Goal: Transaction & Acquisition: Purchase product/service

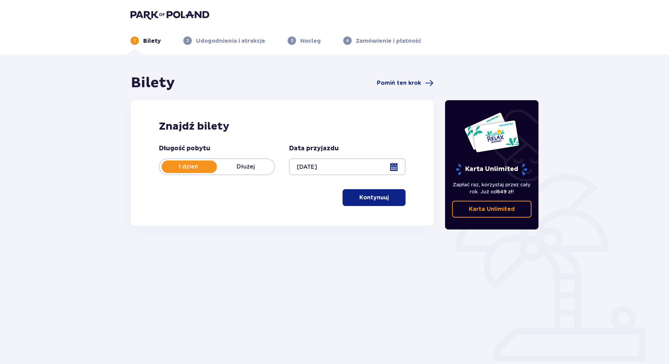
click at [352, 193] on button "Kontynuuj" at bounding box center [374, 197] width 63 height 17
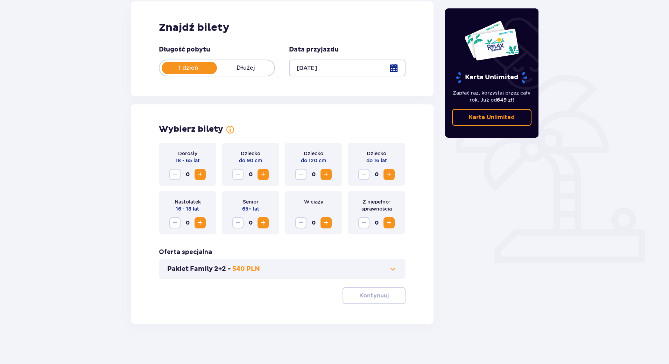
scroll to position [100, 0]
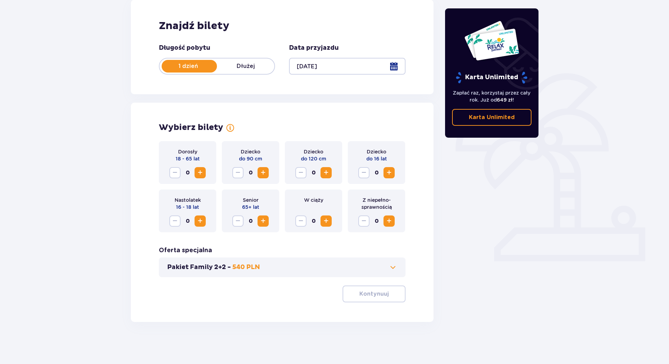
click at [202, 173] on span "Zwiększ" at bounding box center [200, 172] width 8 height 8
click at [198, 177] on span "Zwiększ" at bounding box center [200, 172] width 8 height 8
click at [370, 296] on p "Kontynuuj" at bounding box center [373, 294] width 29 height 8
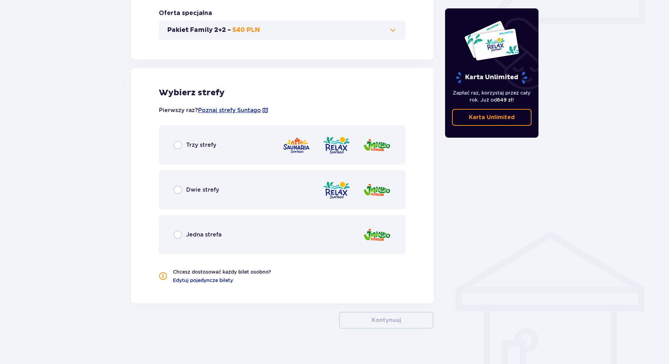
scroll to position [344, 0]
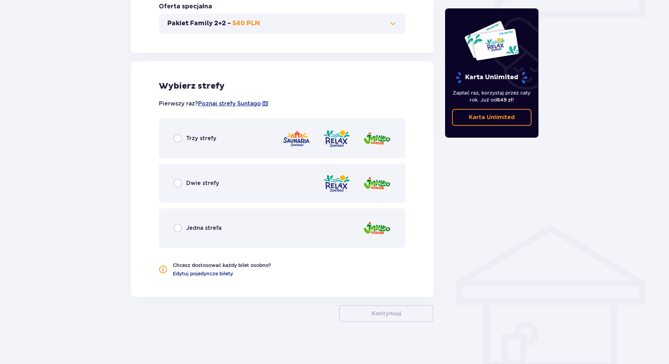
click at [190, 177] on div "Dwie strefy" at bounding box center [282, 182] width 247 height 39
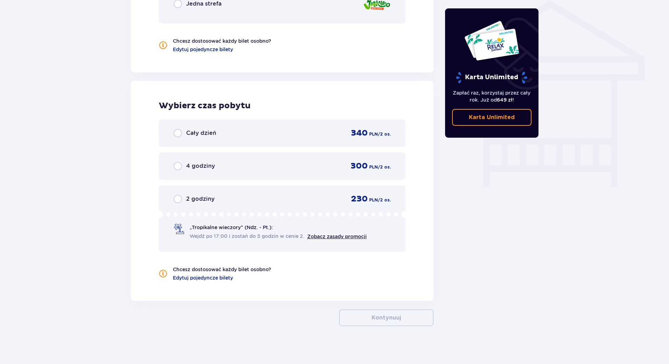
scroll to position [572, 0]
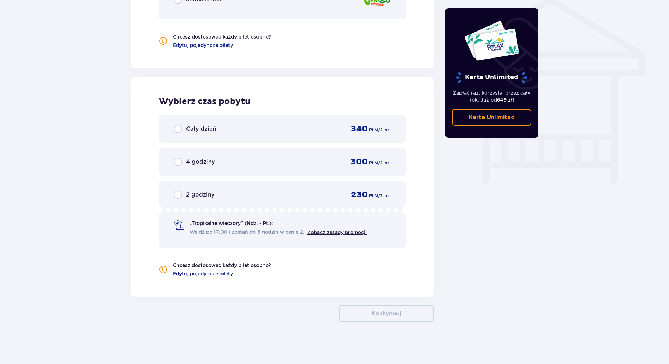
click at [175, 130] on input "radio" at bounding box center [178, 129] width 8 height 8
radio input "true"
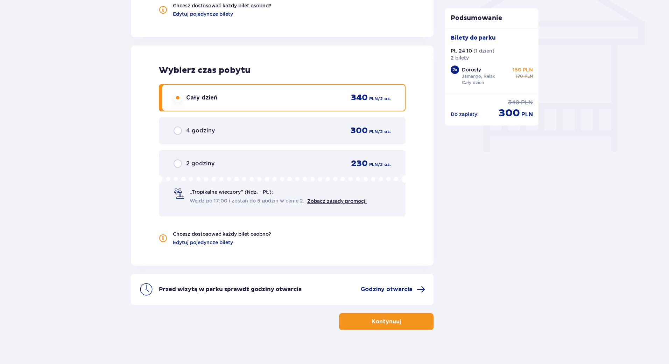
scroll to position [611, 0]
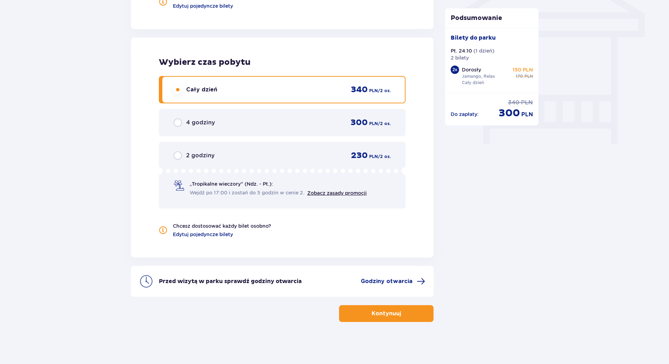
click at [390, 317] on p "Kontynuuj" at bounding box center [386, 313] width 29 height 8
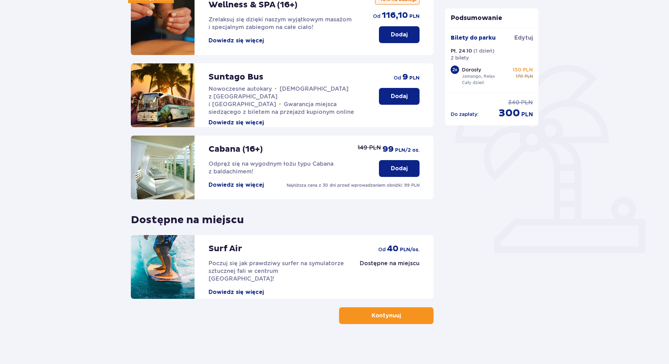
scroll to position [111, 0]
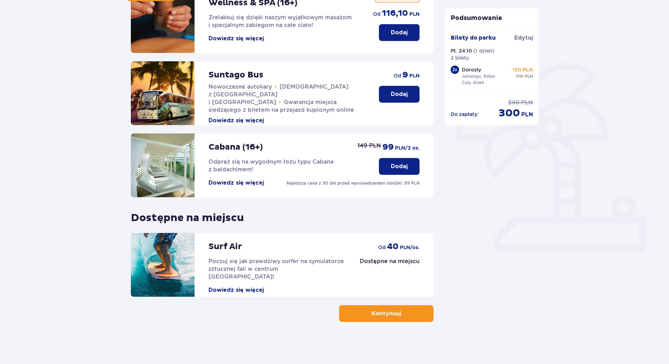
click at [427, 313] on button "Kontynuuj" at bounding box center [386, 313] width 94 height 17
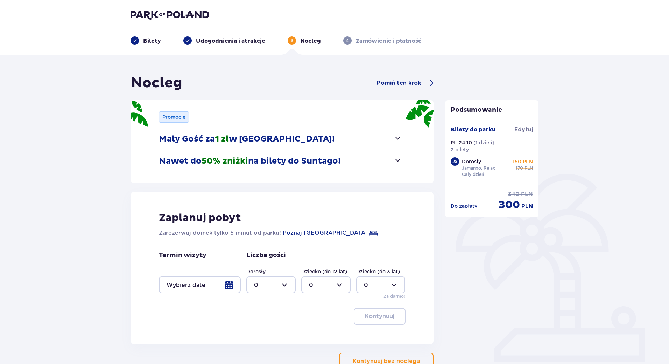
click at [398, 136] on span "button" at bounding box center [398, 138] width 8 height 8
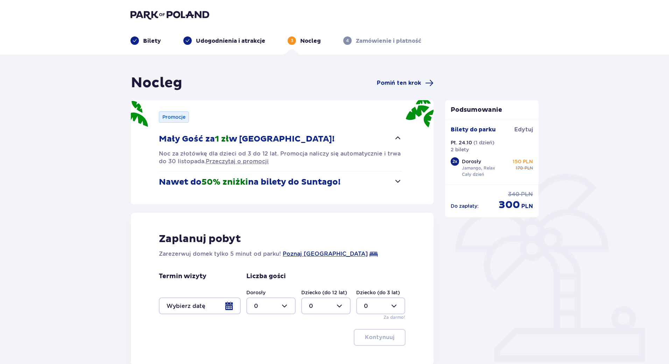
click at [398, 136] on span "button" at bounding box center [398, 138] width 8 height 8
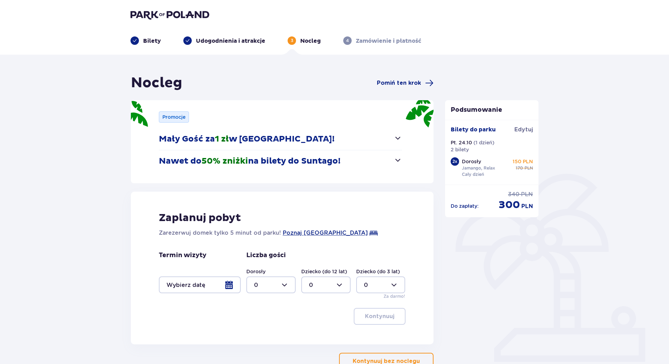
click at [210, 288] on div at bounding box center [200, 284] width 82 height 17
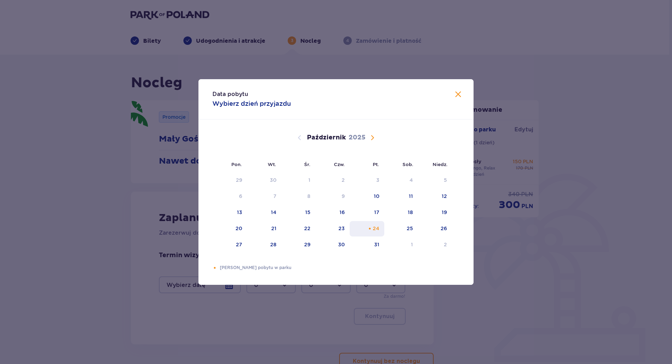
click at [373, 227] on div "24" at bounding box center [376, 228] width 7 height 7
click at [401, 225] on div "25" at bounding box center [401, 228] width 34 height 15
type input "[DATE] - [DATE]"
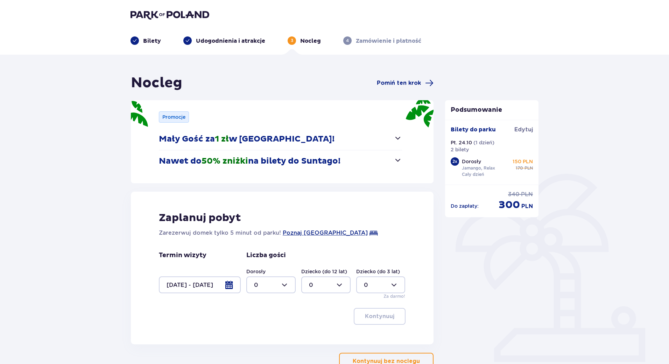
click at [223, 288] on div at bounding box center [200, 284] width 82 height 17
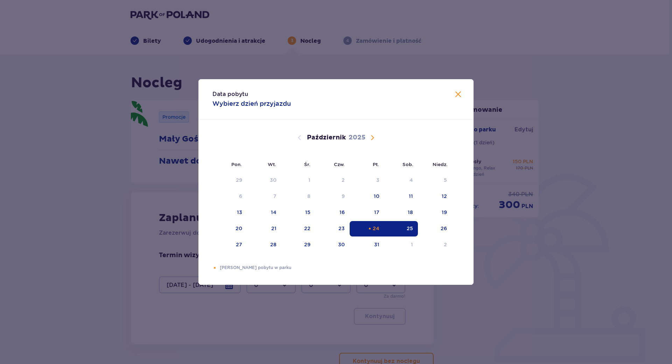
click at [398, 228] on div "25" at bounding box center [401, 228] width 34 height 15
click at [374, 228] on div "24" at bounding box center [376, 228] width 7 height 7
click at [397, 226] on div "25" at bounding box center [401, 228] width 34 height 15
click at [396, 226] on div "25" at bounding box center [401, 228] width 34 height 15
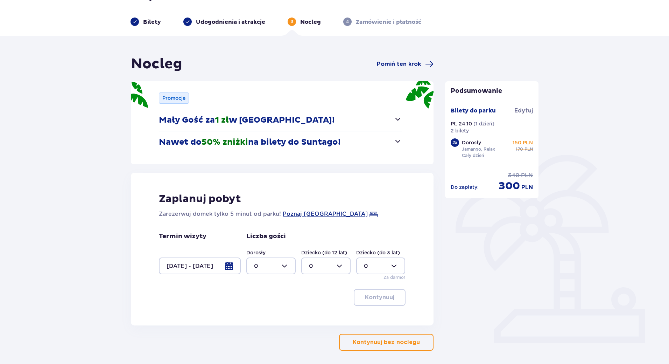
scroll to position [35, 0]
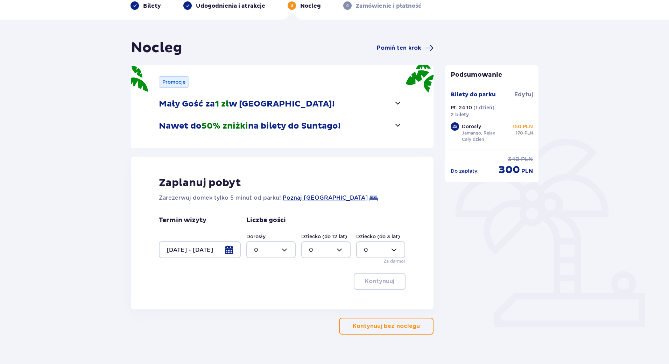
click at [207, 250] on div at bounding box center [200, 249] width 82 height 17
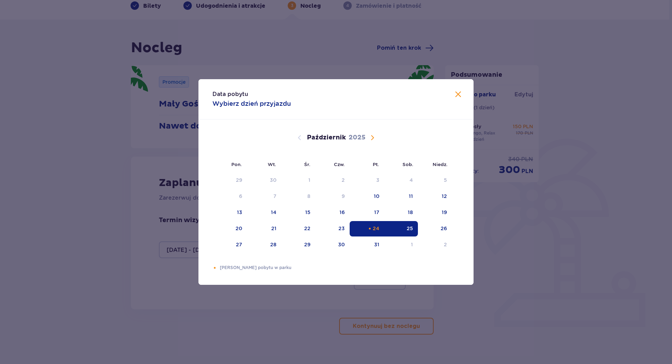
click at [379, 229] on div "24" at bounding box center [376, 228] width 7 height 7
click at [613, 273] on div "Data pobytu Wybierz dzień przyjazdu Pon. Wt. Śr. Czw. Pt. Sob. [GEOGRAPHIC_DATA…" at bounding box center [336, 182] width 672 height 364
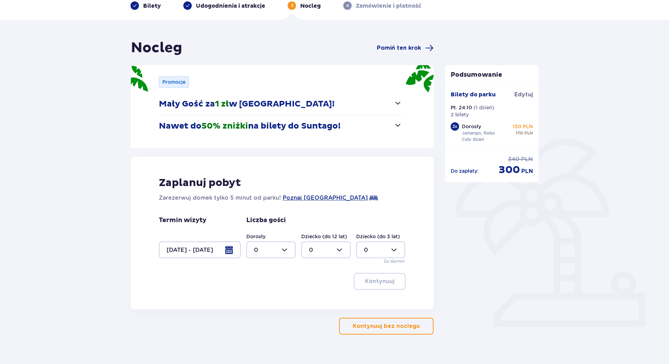
click at [374, 325] on p "Kontynuuj bez noclegu" at bounding box center [386, 326] width 67 height 8
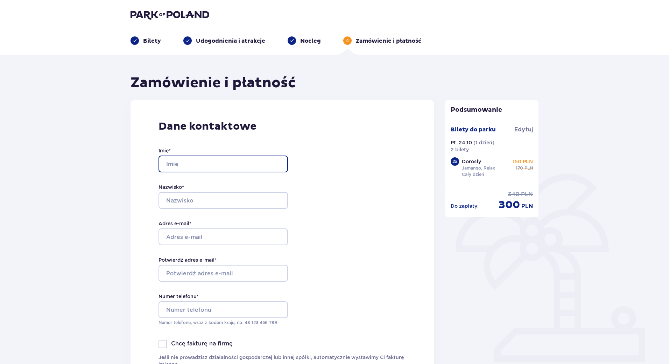
click at [209, 163] on input "Imię *" at bounding box center [222, 163] width 129 height 17
type input "Oliwia"
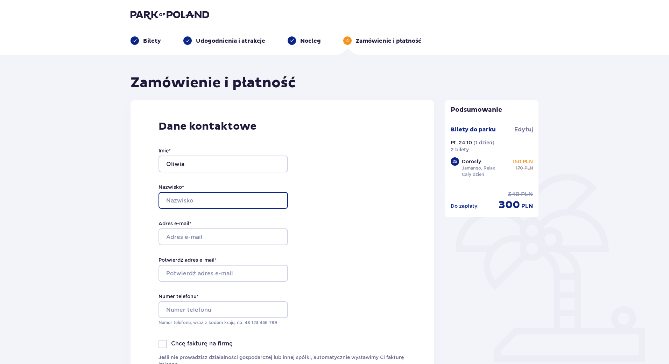
click at [202, 206] on input "Nazwisko *" at bounding box center [222, 200] width 129 height 17
type input "[PERSON_NAME]"
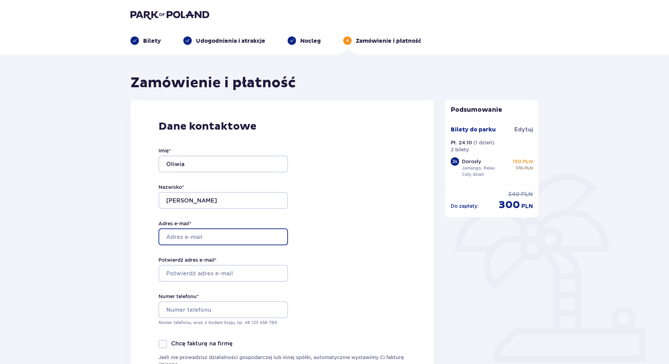
click at [198, 233] on input "Adres e-mail *" at bounding box center [222, 236] width 129 height 17
drag, startPoint x: 167, startPoint y: 237, endPoint x: 174, endPoint y: 238, distance: 6.8
click at [177, 238] on input "[EMAIL_ADDRESS][DOMAIN_NAME]" at bounding box center [222, 236] width 129 height 17
click at [170, 237] on input "[EMAIL_ADDRESS][DOMAIN_NAME]" at bounding box center [222, 236] width 129 height 17
drag, startPoint x: 170, startPoint y: 237, endPoint x: 182, endPoint y: 240, distance: 12.7
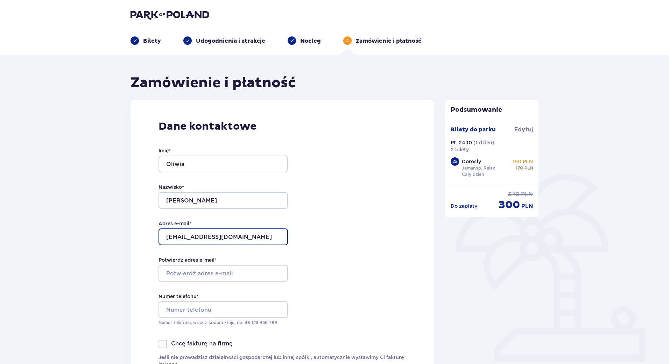
click at [182, 240] on input "[EMAIL_ADDRESS][DOMAIN_NAME]" at bounding box center [222, 236] width 129 height 17
click at [213, 236] on input "[EMAIL_ADDRESS][PERSON_NAME][DOMAIN_NAME]" at bounding box center [222, 236] width 129 height 17
type input "[EMAIL_ADDRESS][PERSON_NAME][DOMAIN_NAME]"
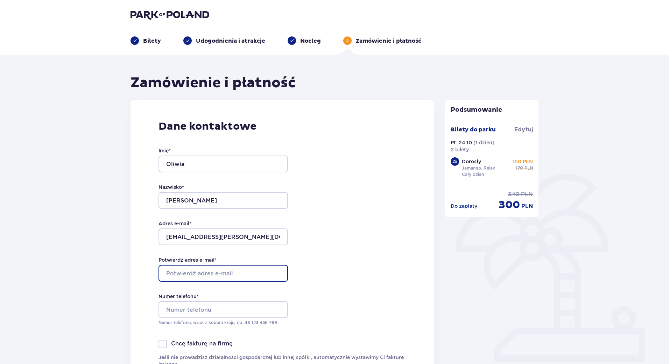
click at [203, 270] on input "Potwierdź adres e-mail *" at bounding box center [222, 272] width 129 height 17
paste input "[EMAIL_ADDRESS][PERSON_NAME][DOMAIN_NAME]"
type input "[EMAIL_ADDRESS][PERSON_NAME][DOMAIN_NAME]"
click at [194, 298] on label "Numer telefonu *" at bounding box center [178, 295] width 40 height 7
click at [194, 301] on input "Numer telefonu *" at bounding box center [222, 309] width 129 height 17
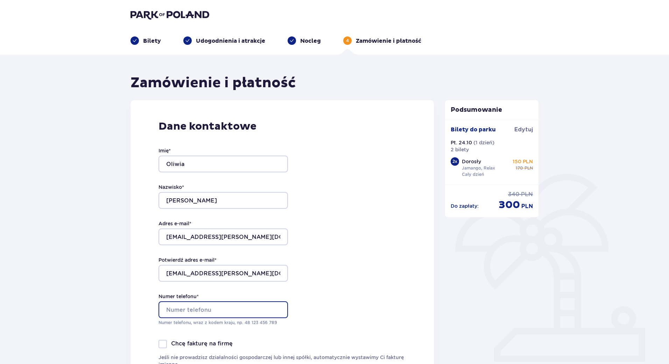
click at [196, 306] on input "Numer telefonu *" at bounding box center [222, 309] width 129 height 17
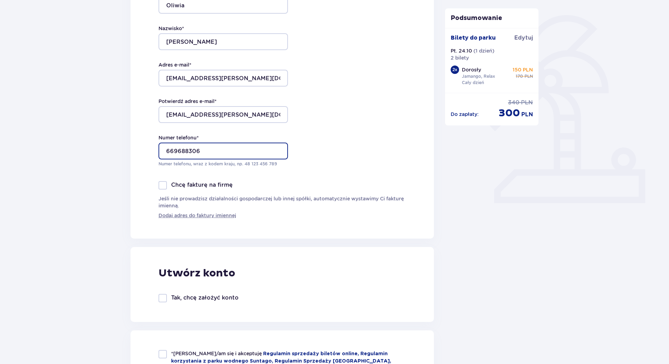
scroll to position [245, 0]
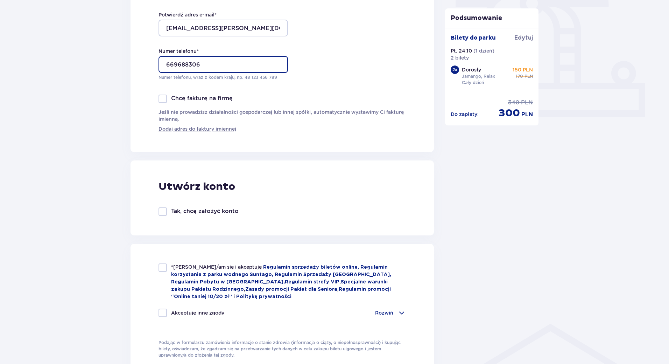
type input "669688306"
click at [161, 269] on div at bounding box center [162, 267] width 8 height 8
checkbox input "true"
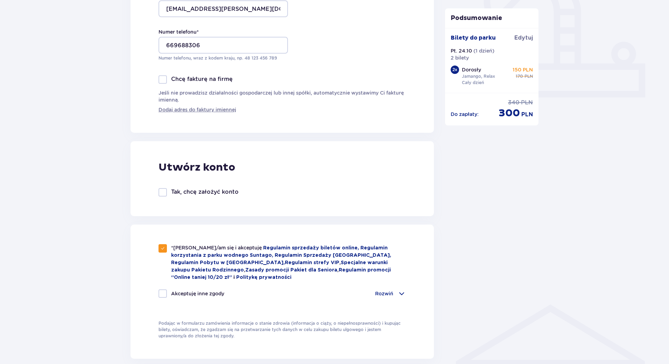
scroll to position [280, 0]
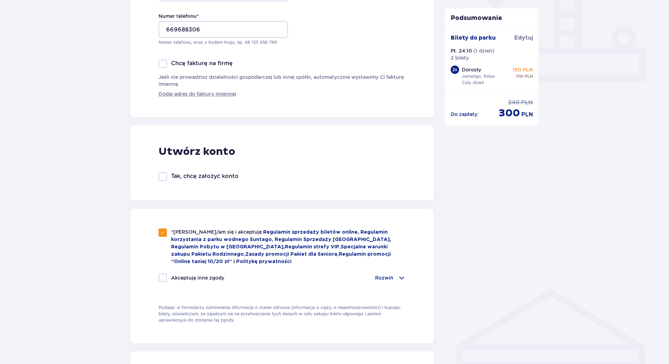
click at [396, 276] on div "Rozwiń" at bounding box center [390, 277] width 31 height 8
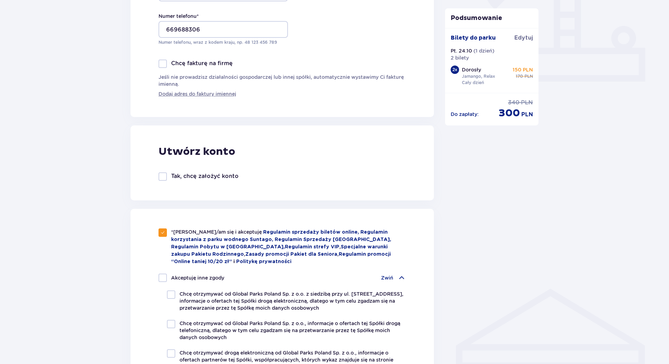
click at [396, 276] on div "Zwiń" at bounding box center [393, 277] width 25 height 8
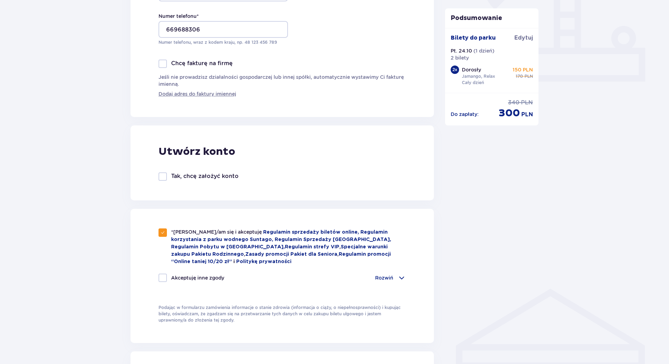
click at [396, 276] on div "Rozwiń" at bounding box center [390, 277] width 31 height 8
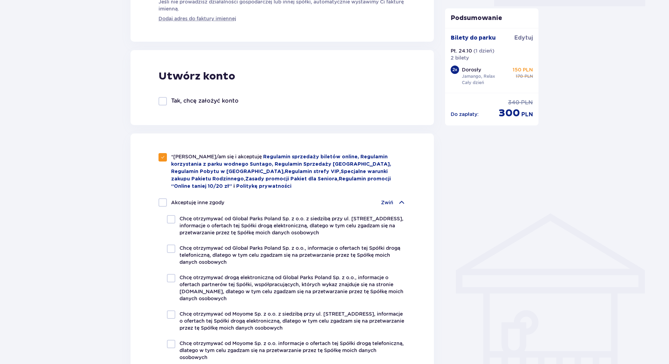
scroll to position [420, 0]
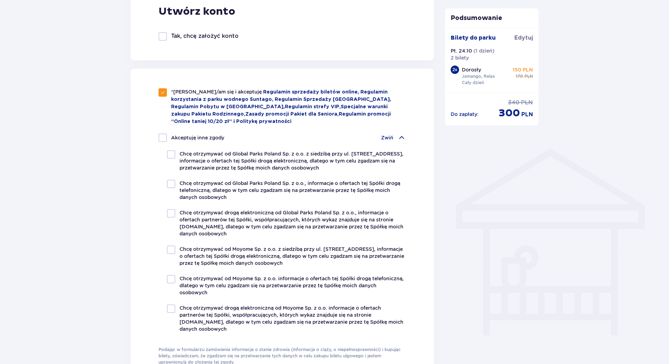
click at [401, 133] on span at bounding box center [401, 137] width 8 height 8
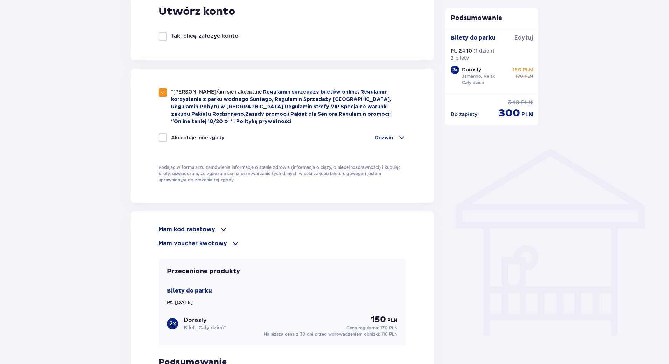
scroll to position [566, 0]
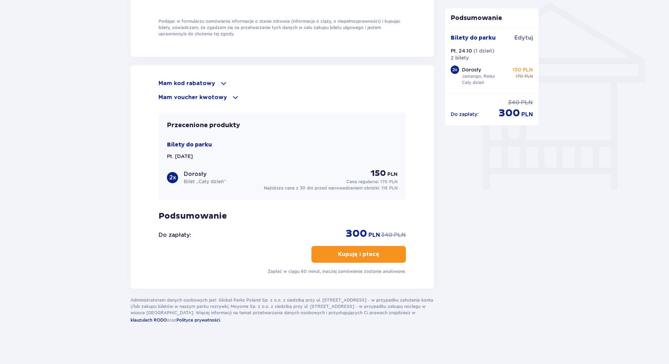
click at [222, 85] on span at bounding box center [223, 83] width 8 height 8
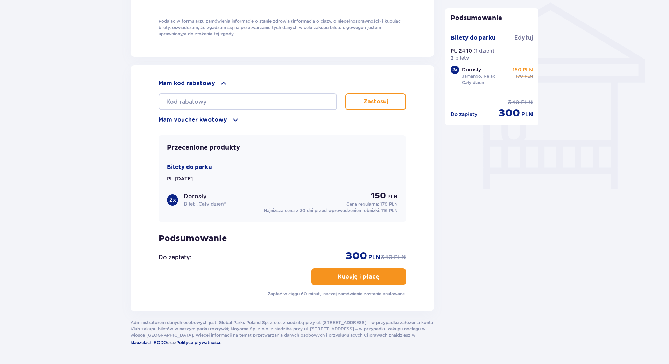
click at [222, 85] on span at bounding box center [223, 83] width 8 height 8
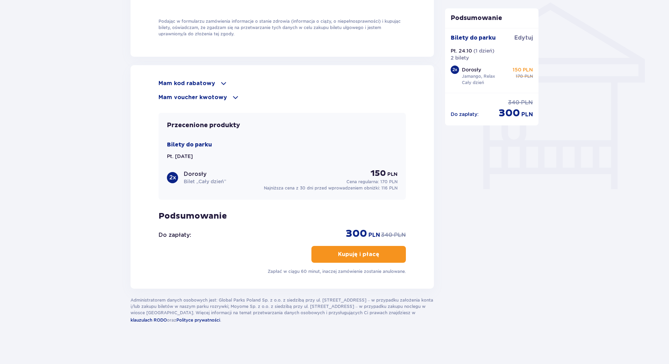
click at [231, 93] on span at bounding box center [235, 97] width 8 height 8
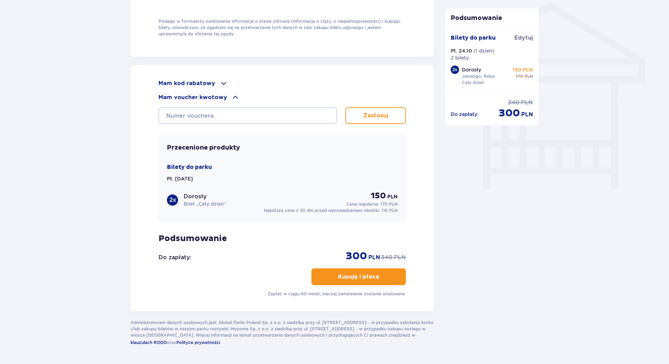
click at [231, 93] on span at bounding box center [235, 97] width 8 height 8
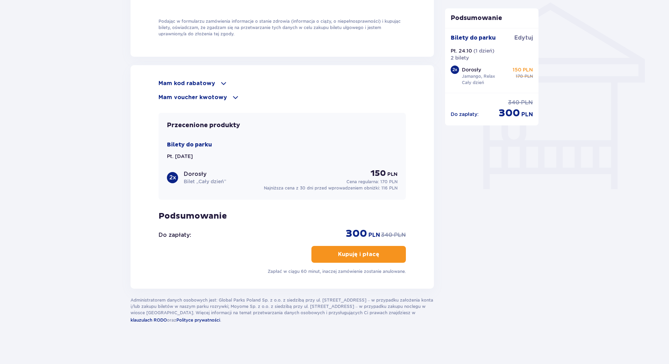
click at [338, 253] on p "Kupuję i płacę" at bounding box center [358, 254] width 41 height 8
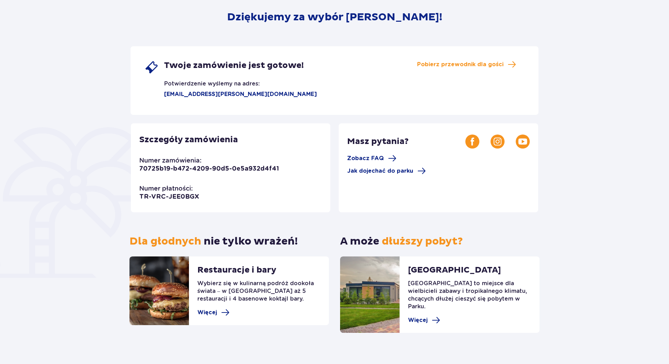
scroll to position [89, 0]
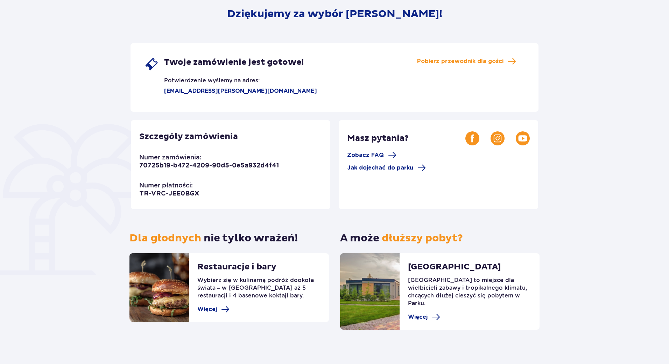
click at [177, 163] on p "70725b19-b472-4209-90d5-0e5a932d4f41" at bounding box center [209, 165] width 140 height 8
click at [218, 59] on span "Twoje zamówienie jest gotowe!" at bounding box center [234, 62] width 140 height 10
